Goal: Submit feedback/report problem: Submit feedback/report problem

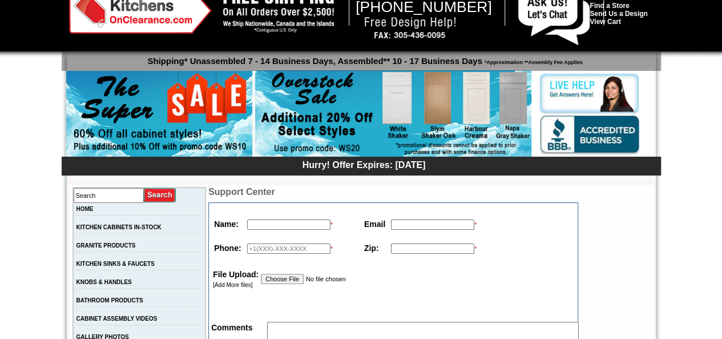
scroll to position [57, 0]
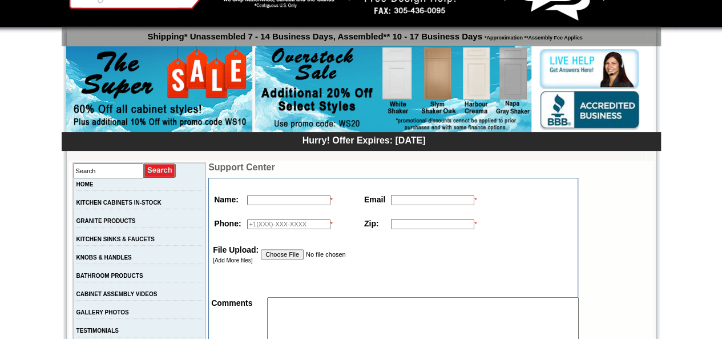
click at [256, 202] on input "text" at bounding box center [288, 200] width 83 height 10
type input "[PERSON_NAME]"
type input "[EMAIL_ADDRESS][DOMAIN_NAME]"
type input "5599044423"
click at [421, 221] on input "text" at bounding box center [432, 224] width 83 height 10
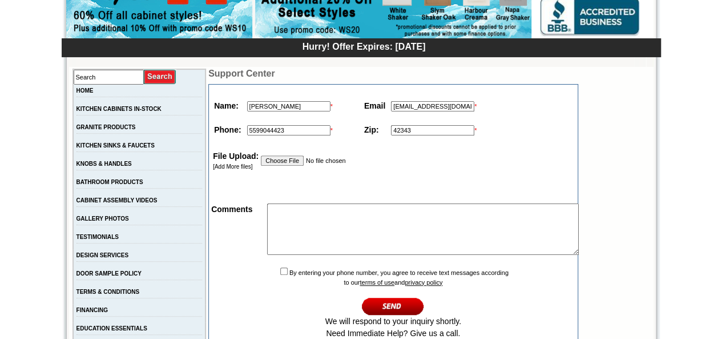
scroll to position [228, 0]
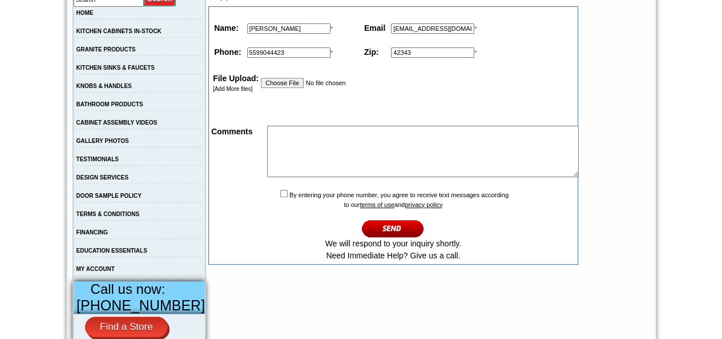
type input "42343"
click at [356, 152] on textarea at bounding box center [423, 151] width 312 height 51
type textarea "kithcne renovaion"
click at [280, 197] on input "checkbox" at bounding box center [283, 193] width 7 height 7
checkbox input "true"
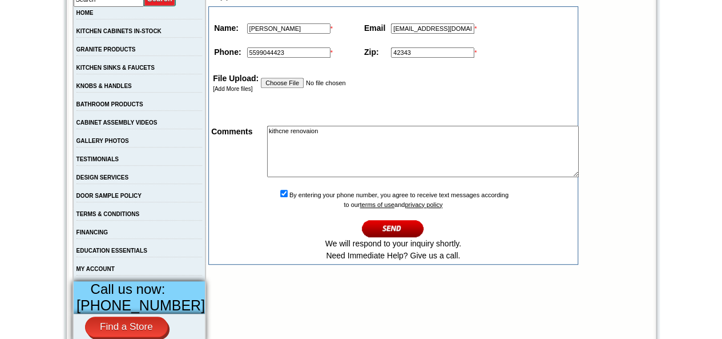
click at [399, 238] on input "image" at bounding box center [393, 228] width 62 height 19
